Goal: Download file/media

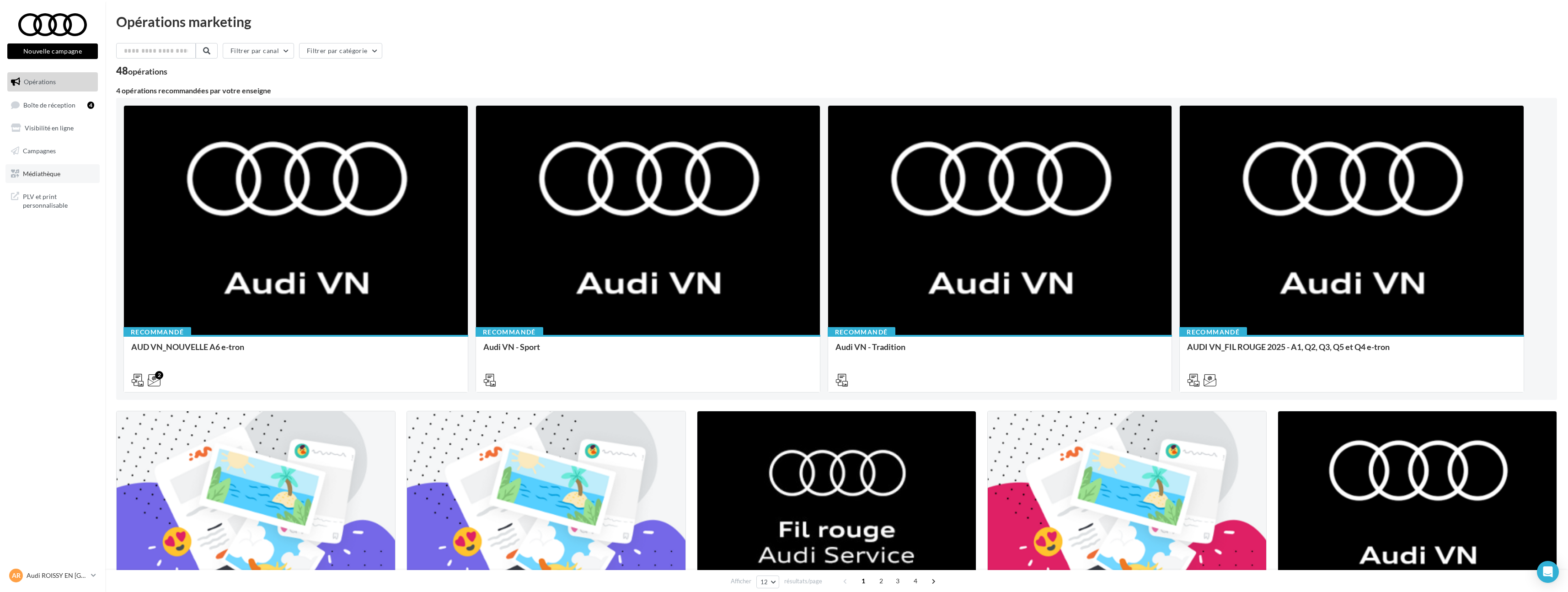
click at [87, 167] on link "Médiathèque" at bounding box center [52, 173] width 94 height 19
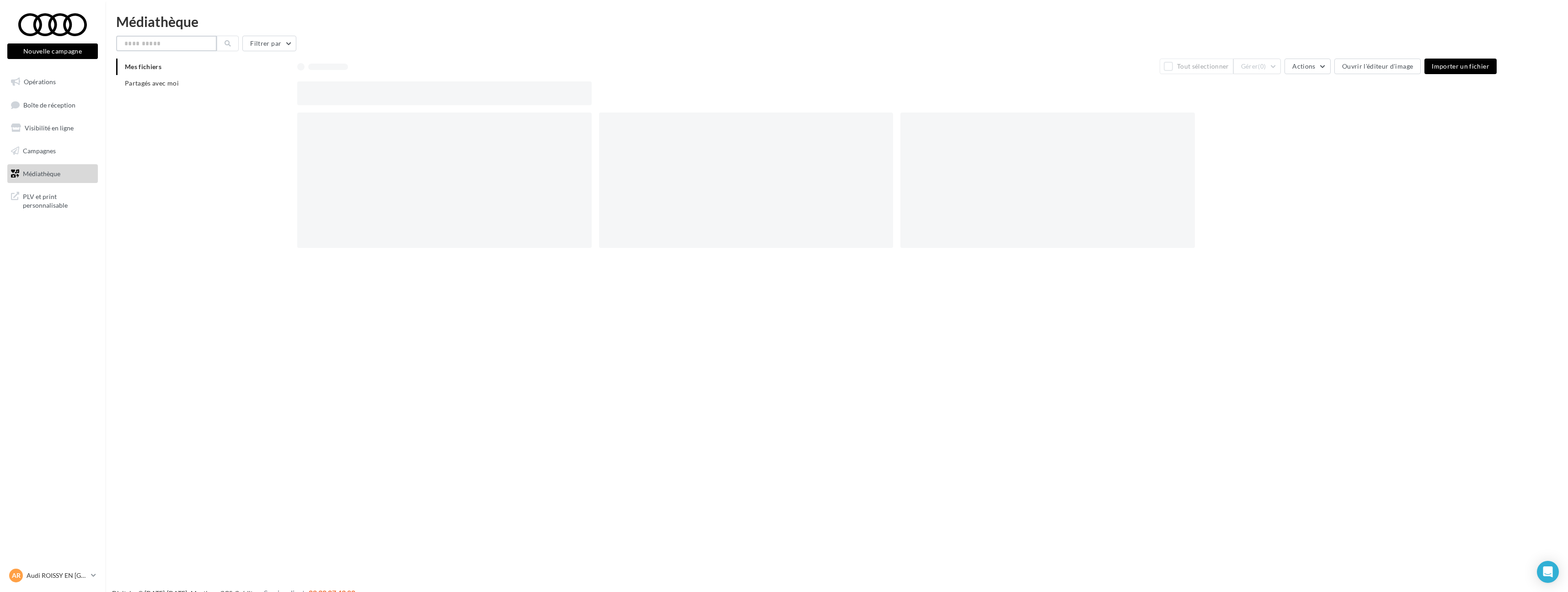
click at [146, 36] on input "text" at bounding box center [166, 44] width 101 height 16
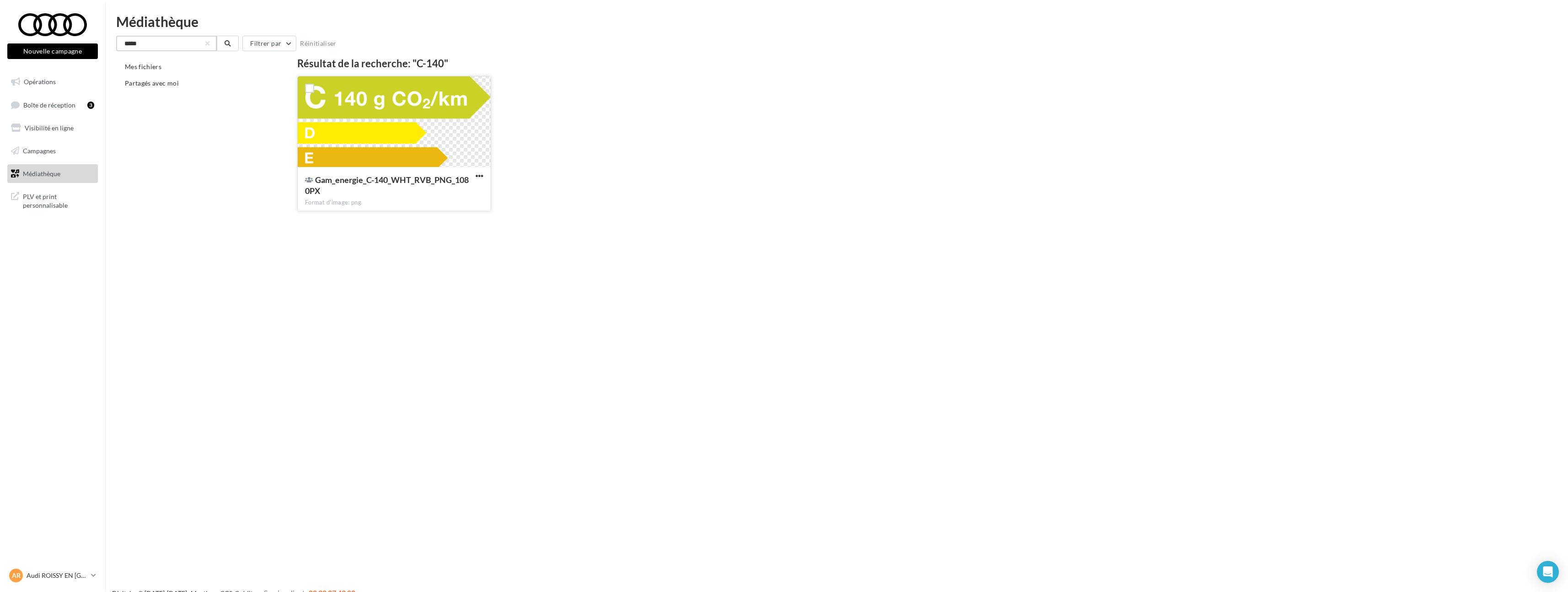
type input "*****"
click at [471, 174] on div "Gam_energie_C-140_WHT_RVB_PNG_1080PX" at bounding box center [388, 185] width 167 height 22
click at [482, 181] on button "button" at bounding box center [479, 176] width 11 height 9
click at [469, 197] on button "Télécharger" at bounding box center [439, 194] width 91 height 24
